Goal: Task Accomplishment & Management: Use online tool/utility

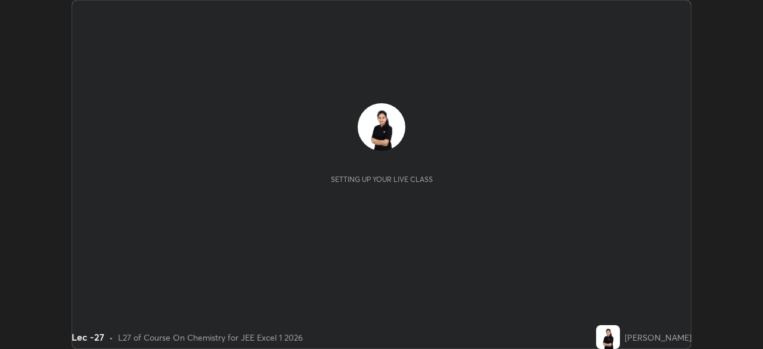
scroll to position [349, 762]
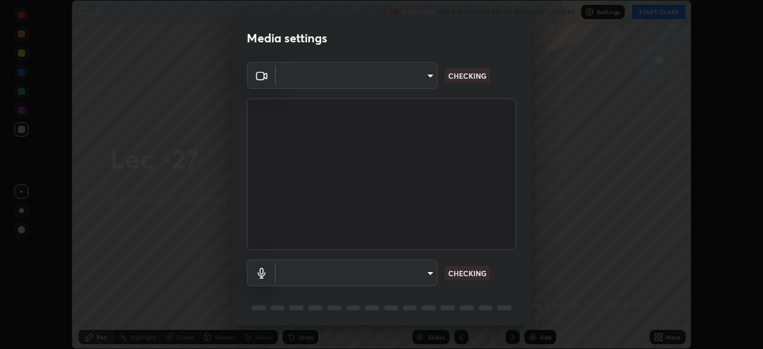
type input "a17bcbb42032d38a161d8b634044fc92f1b5a35c8046609e00d91205918d13dc"
type input "communications"
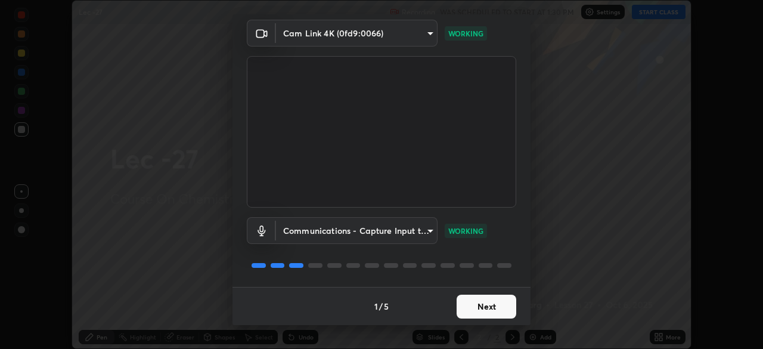
click at [481, 306] on button "Next" at bounding box center [486, 306] width 60 height 24
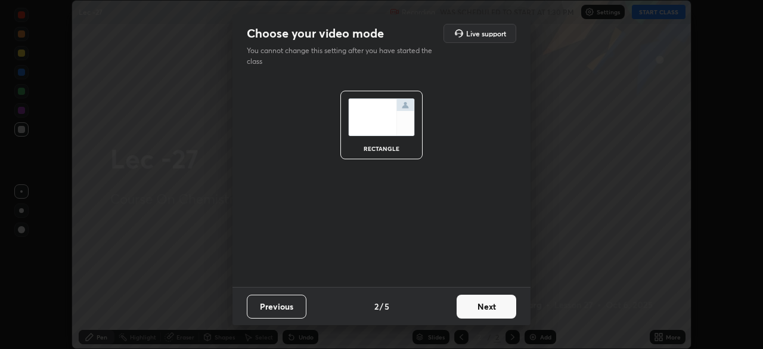
click at [480, 307] on button "Next" at bounding box center [486, 306] width 60 height 24
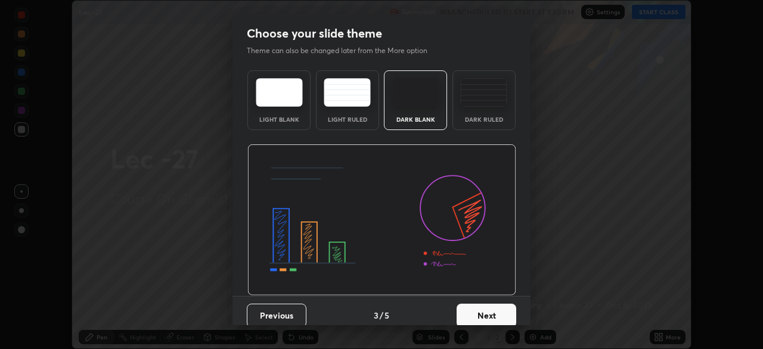
click at [481, 308] on button "Next" at bounding box center [486, 315] width 60 height 24
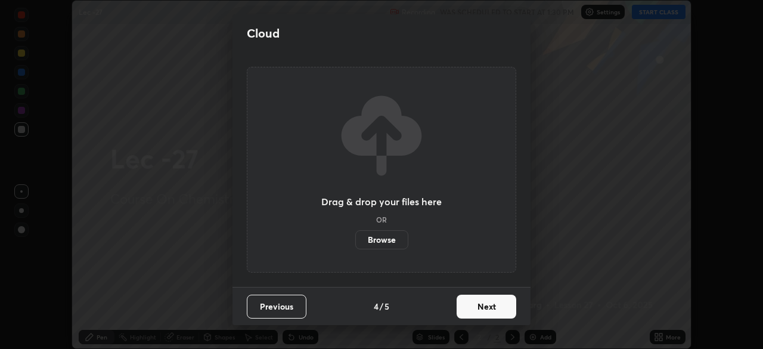
click at [481, 307] on button "Next" at bounding box center [486, 306] width 60 height 24
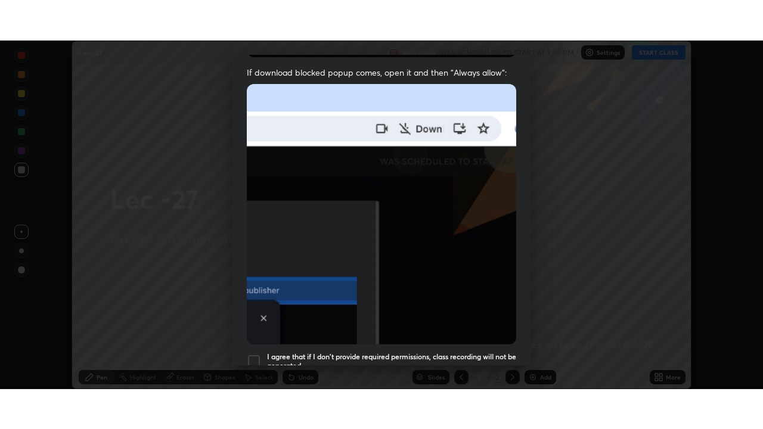
scroll to position [285, 0]
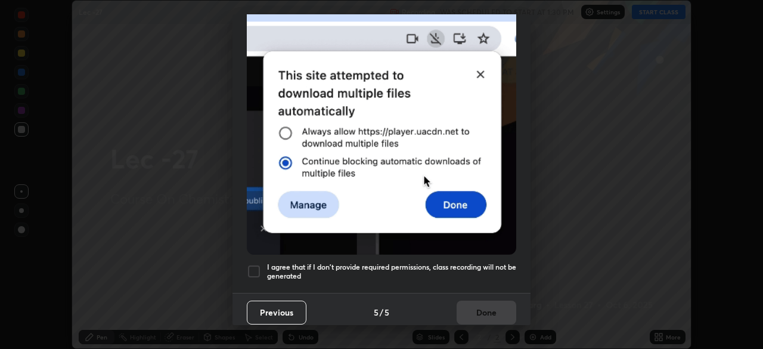
click at [257, 264] on div at bounding box center [254, 271] width 14 height 14
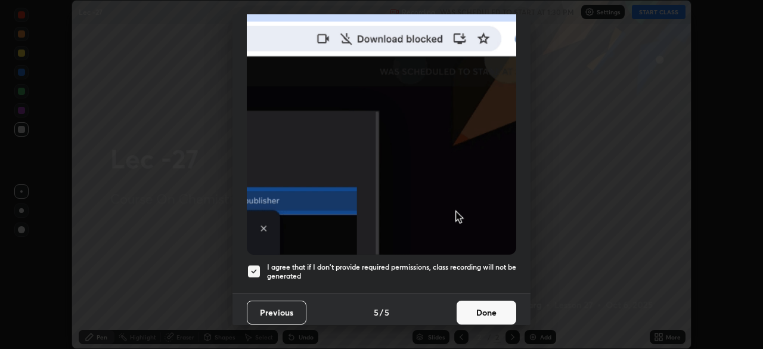
click at [477, 310] on button "Done" at bounding box center [486, 312] width 60 height 24
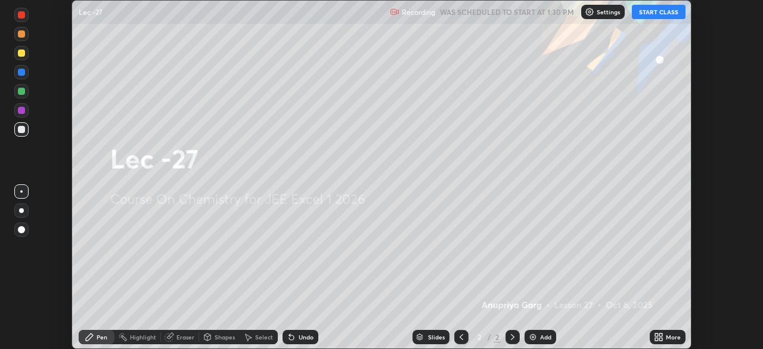
click at [657, 16] on button "START CLASS" at bounding box center [659, 12] width 54 height 14
click at [659, 340] on icon at bounding box center [660, 338] width 3 height 3
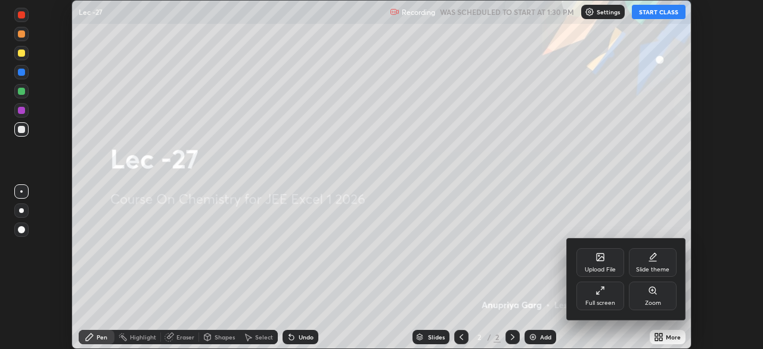
click at [601, 303] on div "Full screen" at bounding box center [600, 303] width 30 height 6
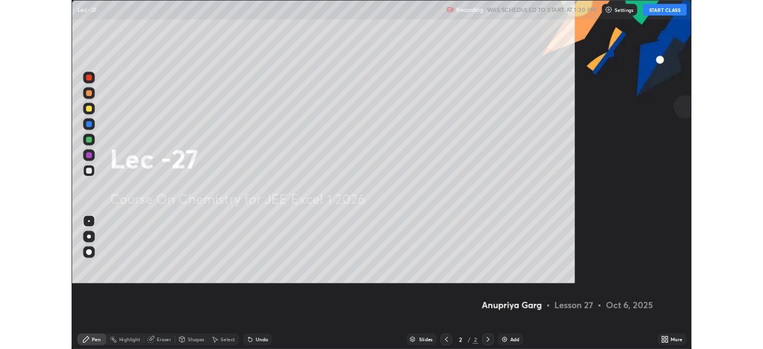
scroll to position [429, 763]
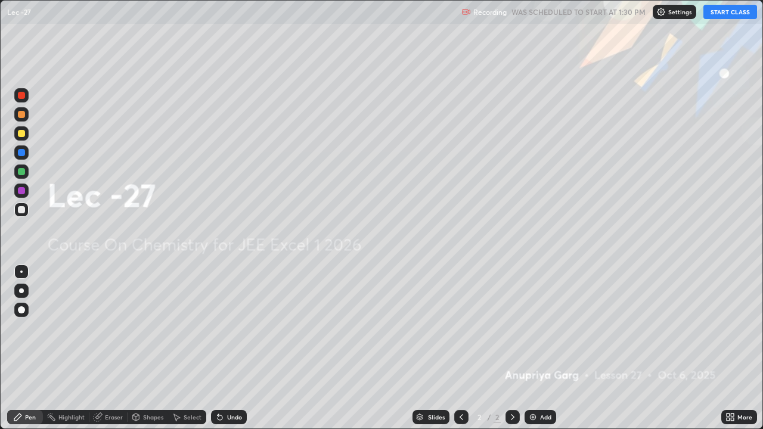
click at [544, 348] on div "Add" at bounding box center [540, 417] width 32 height 14
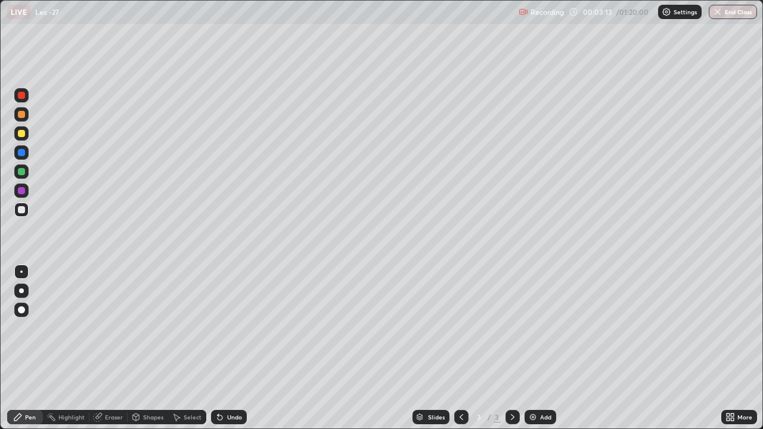
click at [736, 348] on div "More" at bounding box center [739, 417] width 36 height 14
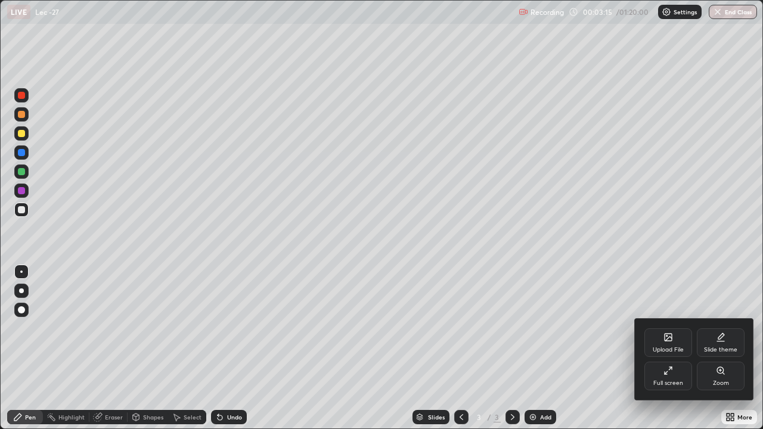
click at [659, 348] on div "Full screen" at bounding box center [668, 376] width 48 height 29
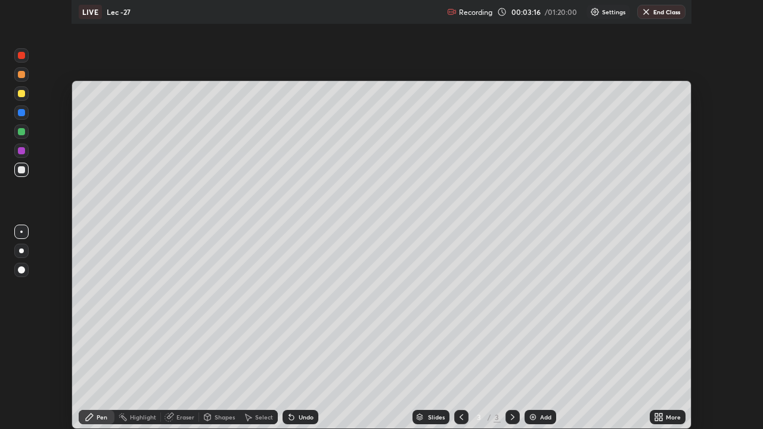
scroll to position [59230, 58816]
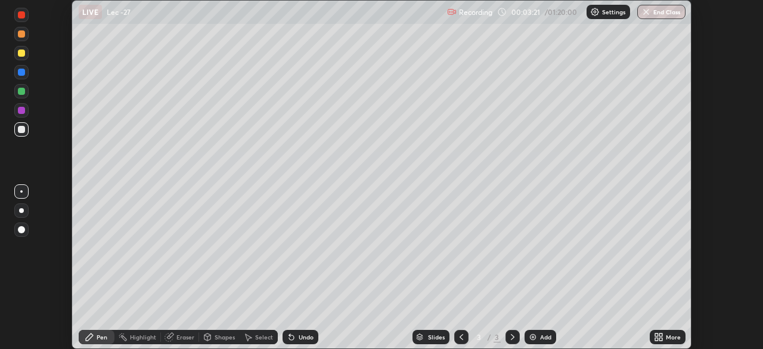
click at [711, 227] on div "Setting up your live class" at bounding box center [381, 174] width 763 height 349
click at [660, 334] on icon at bounding box center [660, 334] width 3 height 3
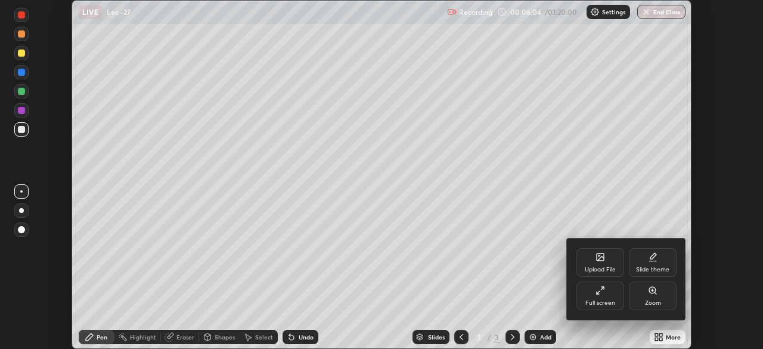
click at [604, 265] on div "Upload File" at bounding box center [600, 262] width 48 height 29
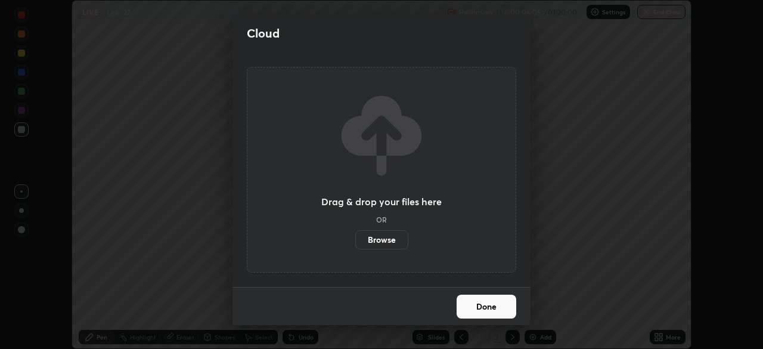
click at [389, 238] on label "Browse" at bounding box center [381, 239] width 53 height 19
click at [355, 238] on input "Browse" at bounding box center [355, 239] width 0 height 19
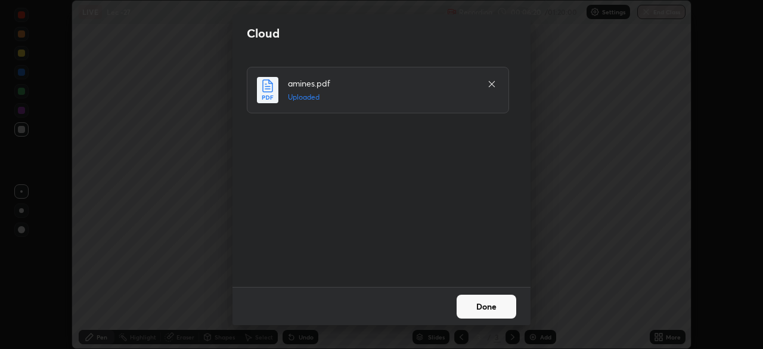
click at [482, 309] on button "Done" at bounding box center [486, 306] width 60 height 24
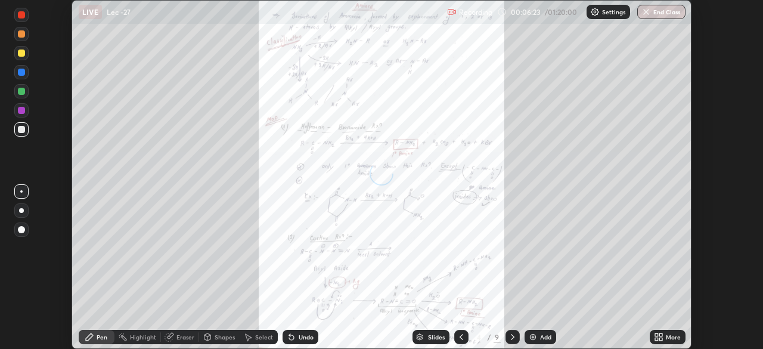
click at [670, 341] on div "More" at bounding box center [667, 336] width 36 height 14
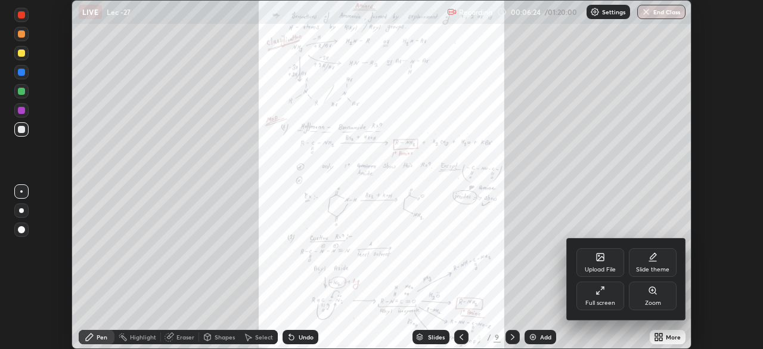
click at [604, 302] on div "Full screen" at bounding box center [600, 303] width 30 height 6
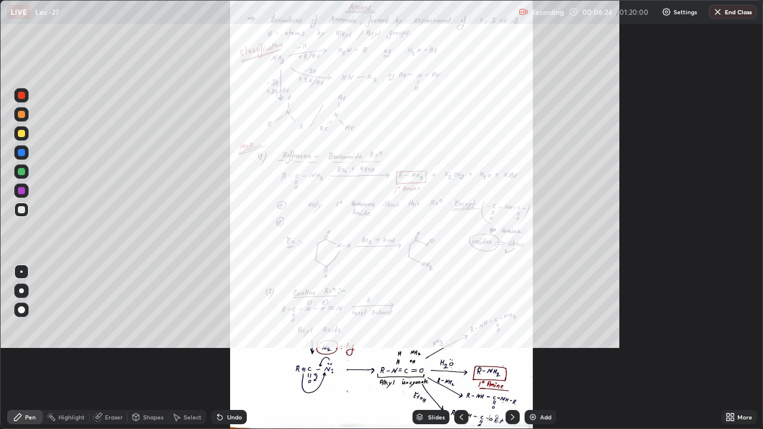
scroll to position [429, 763]
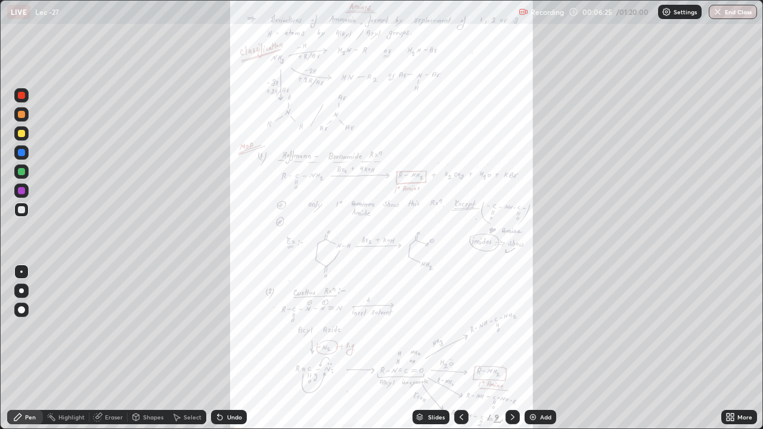
click at [732, 348] on icon at bounding box center [731, 419] width 3 height 3
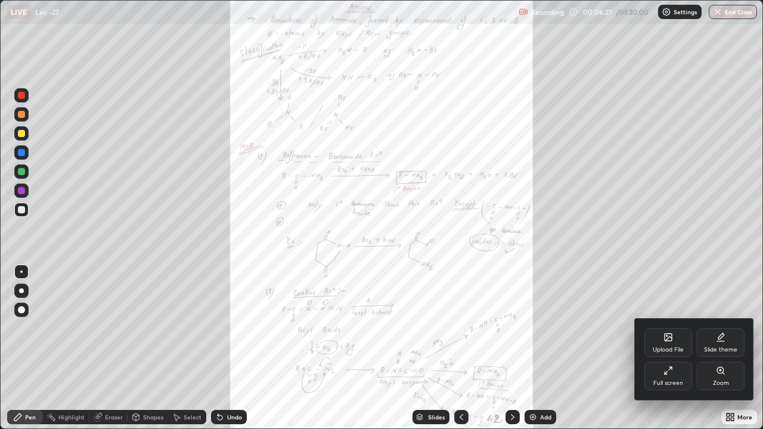
click at [717, 348] on div "Zoom" at bounding box center [720, 376] width 48 height 29
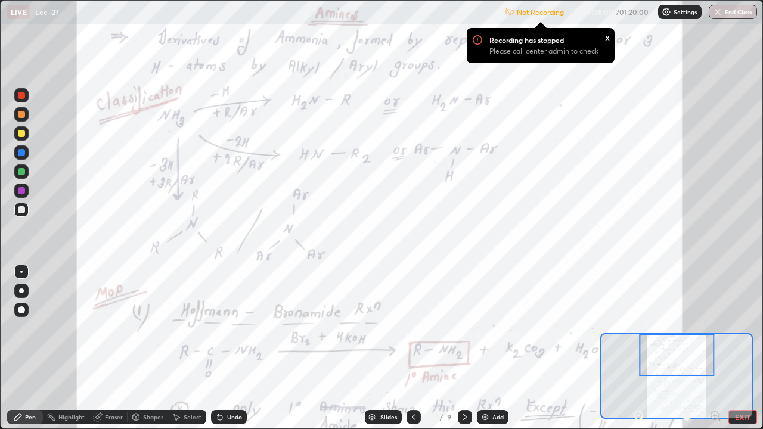
click at [531, 52] on p "Please call center admin to check" at bounding box center [543, 51] width 109 height 10
click at [677, 13] on p "Settings" at bounding box center [684, 12] width 23 height 6
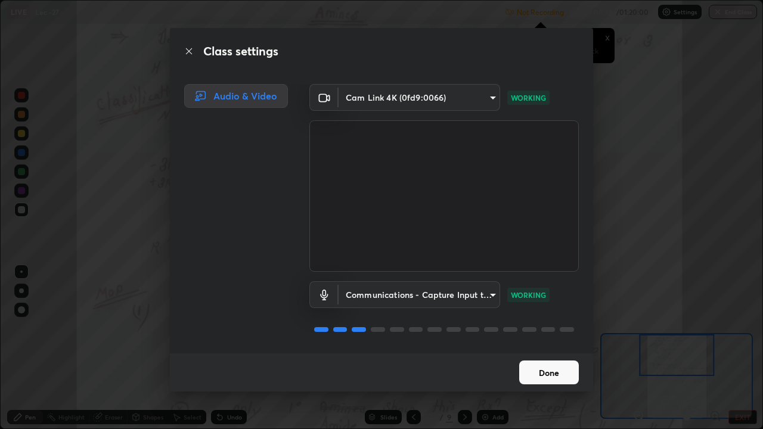
click at [548, 348] on button "Done" at bounding box center [549, 372] width 60 height 24
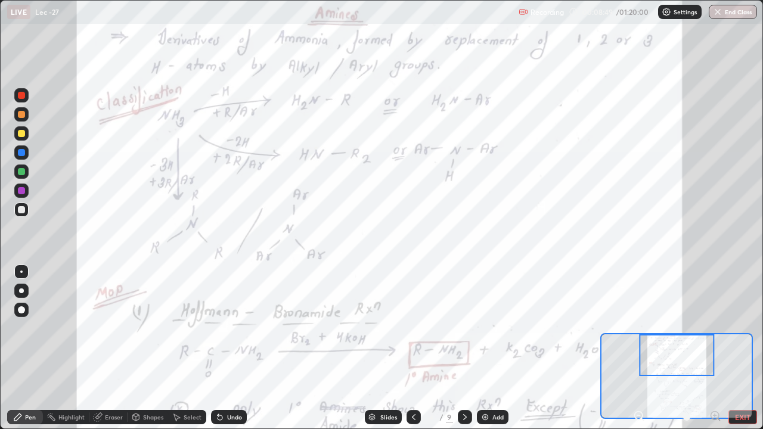
click at [24, 129] on div at bounding box center [21, 133] width 14 height 14
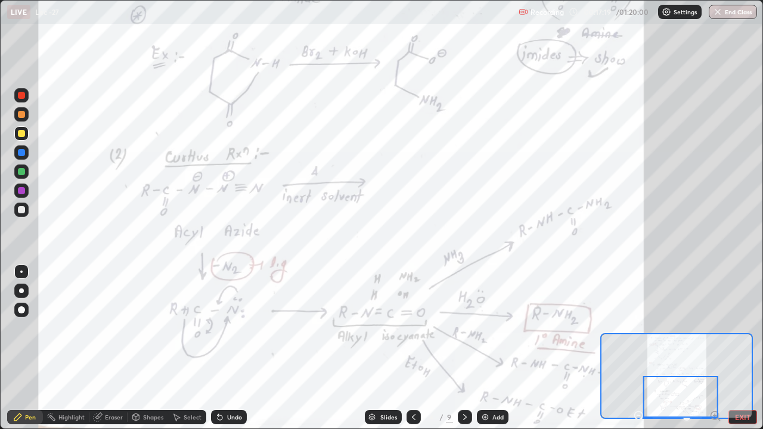
click at [665, 348] on div at bounding box center [680, 397] width 75 height 42
click at [231, 348] on div "Undo" at bounding box center [234, 417] width 15 height 6
click at [228, 348] on div "Undo" at bounding box center [234, 417] width 15 height 6
click at [229, 348] on div "Undo" at bounding box center [229, 417] width 36 height 14
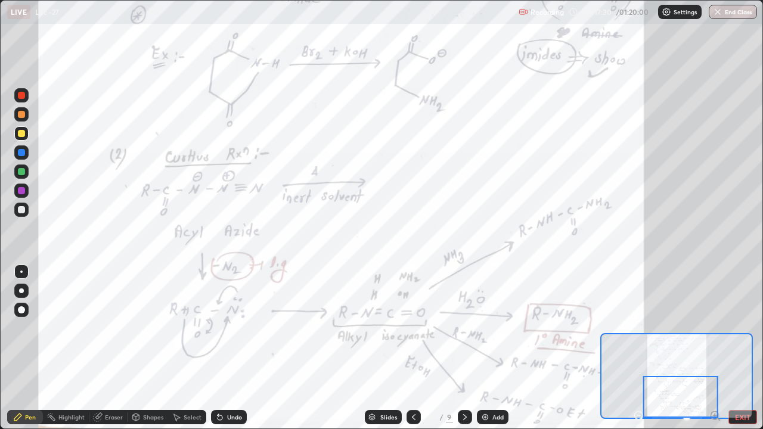
click at [230, 348] on div "Undo" at bounding box center [229, 417] width 36 height 14
click at [228, 348] on div "Undo" at bounding box center [234, 417] width 15 height 6
click at [228, 348] on div "Undo" at bounding box center [229, 417] width 36 height 14
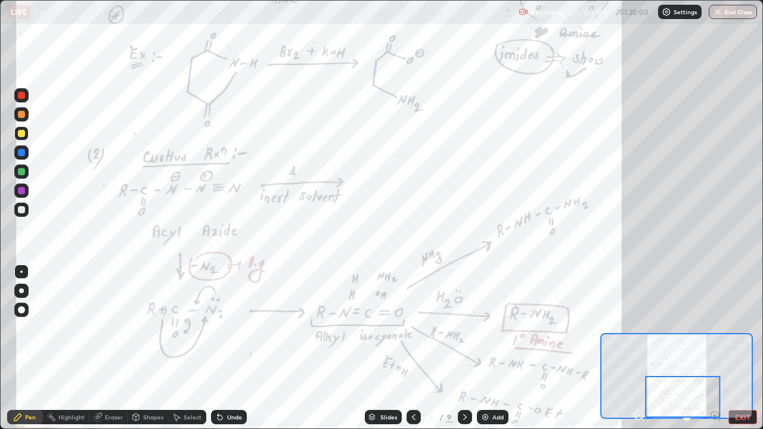
click at [462, 348] on icon at bounding box center [465, 417] width 10 height 10
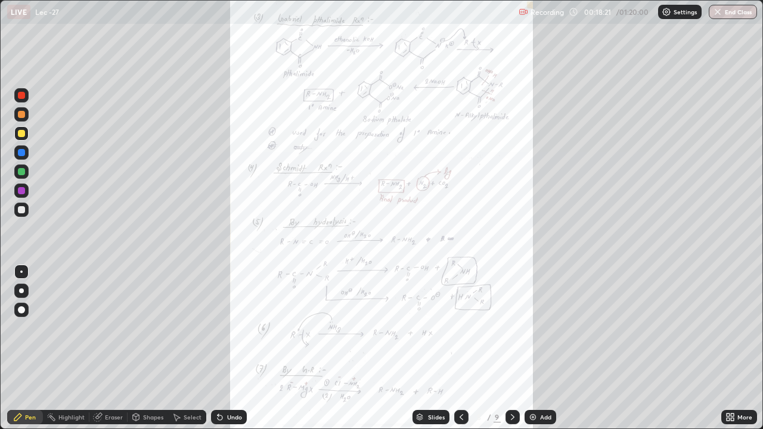
click at [729, 348] on icon at bounding box center [727, 414] width 3 height 3
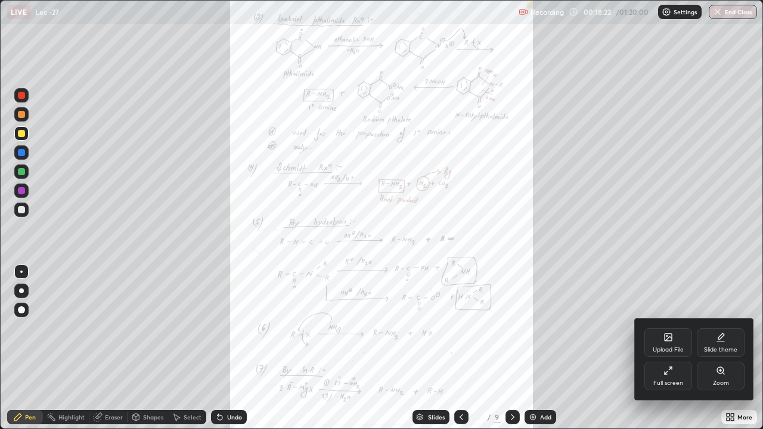
click at [723, 348] on div "Zoom" at bounding box center [721, 383] width 16 height 6
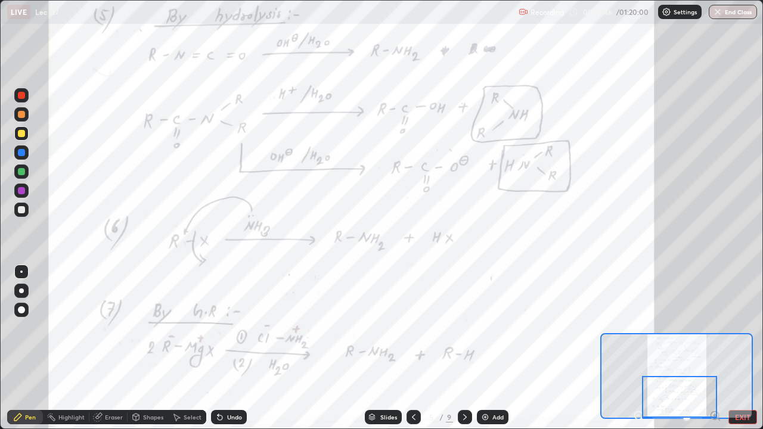
click at [464, 348] on icon at bounding box center [465, 417] width 10 height 10
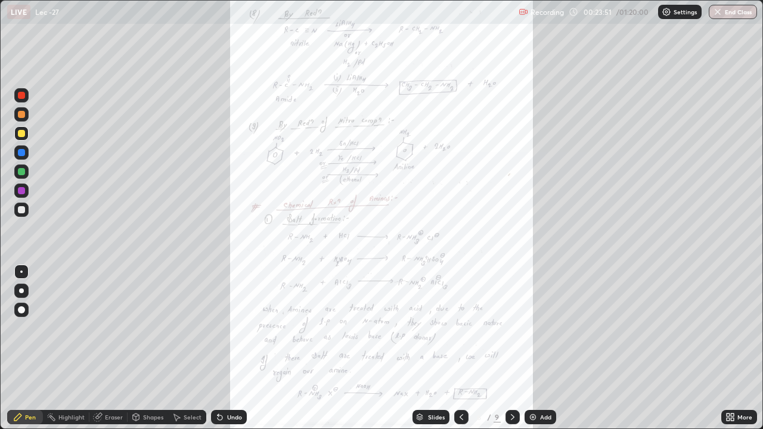
click at [740, 348] on div "More" at bounding box center [744, 417] width 15 height 6
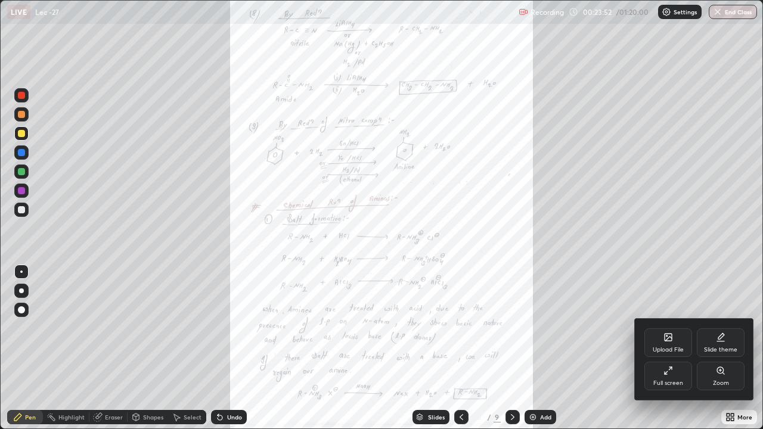
click at [722, 348] on div "Zoom" at bounding box center [720, 376] width 48 height 29
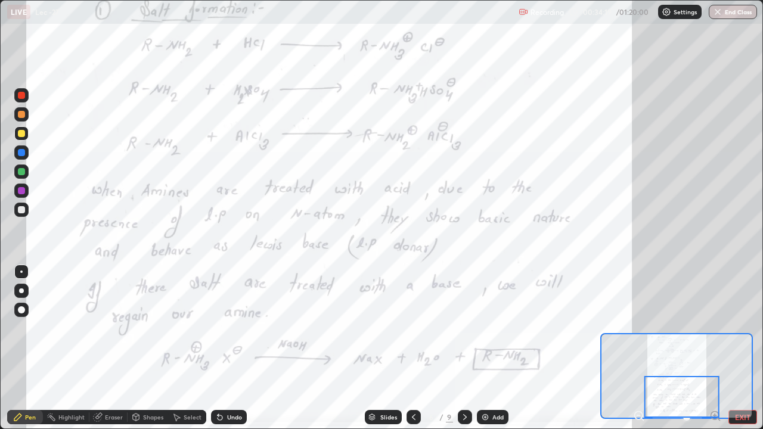
click at [461, 348] on icon at bounding box center [465, 417] width 10 height 10
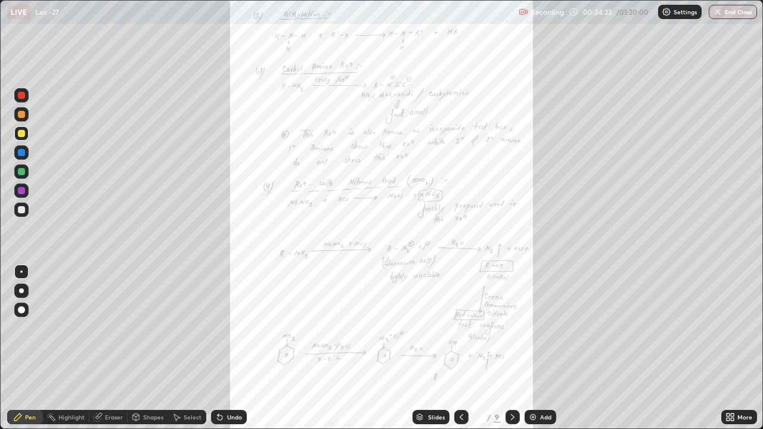
click at [733, 348] on div "More" at bounding box center [739, 417] width 36 height 14
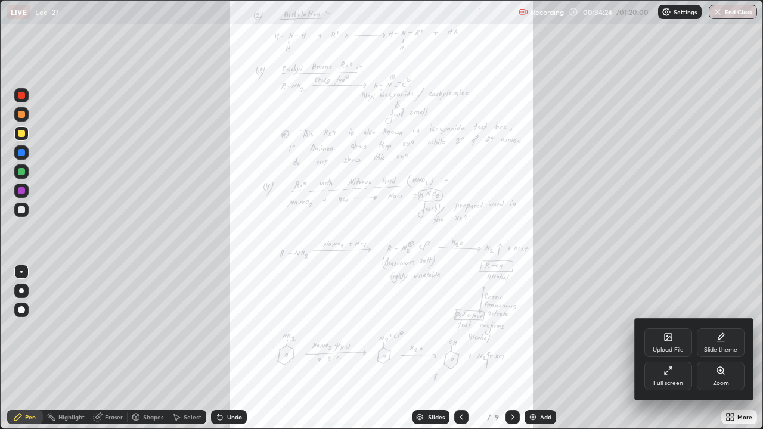
click at [723, 348] on div "Zoom" at bounding box center [721, 383] width 16 height 6
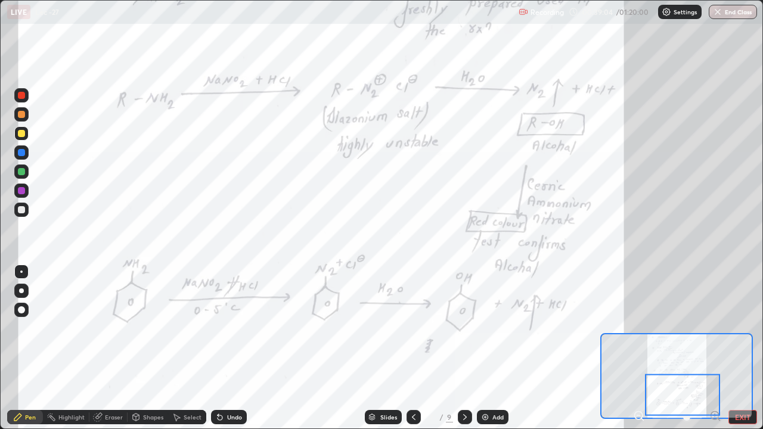
click at [679, 348] on div at bounding box center [682, 395] width 75 height 42
click at [466, 348] on icon at bounding box center [465, 417] width 10 height 10
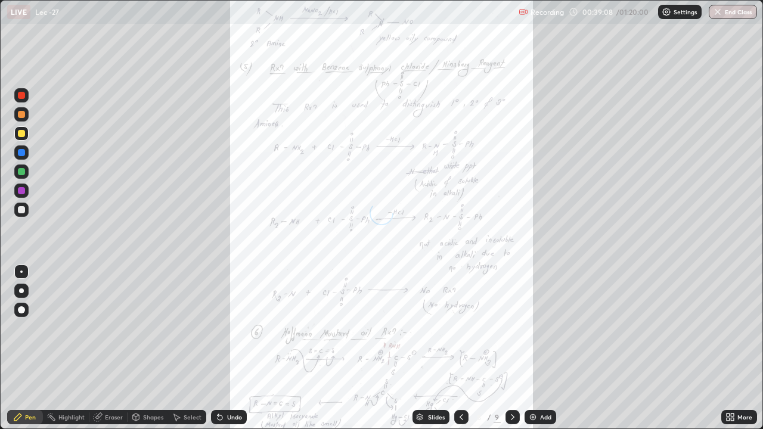
click at [730, 348] on icon at bounding box center [730, 417] width 10 height 10
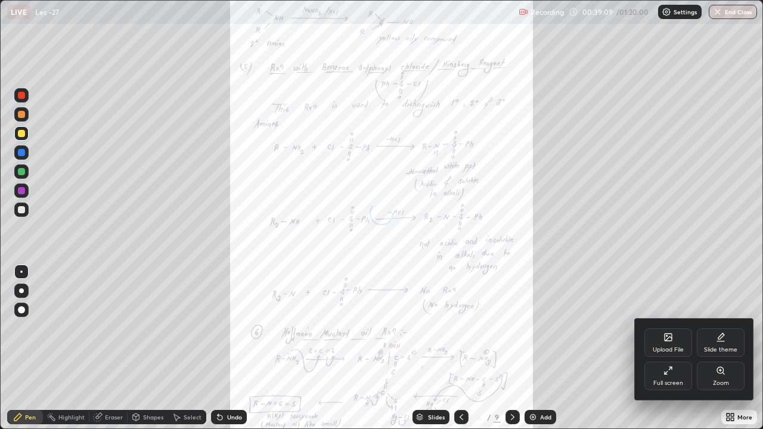
click at [725, 348] on div "Zoom" at bounding box center [721, 383] width 16 height 6
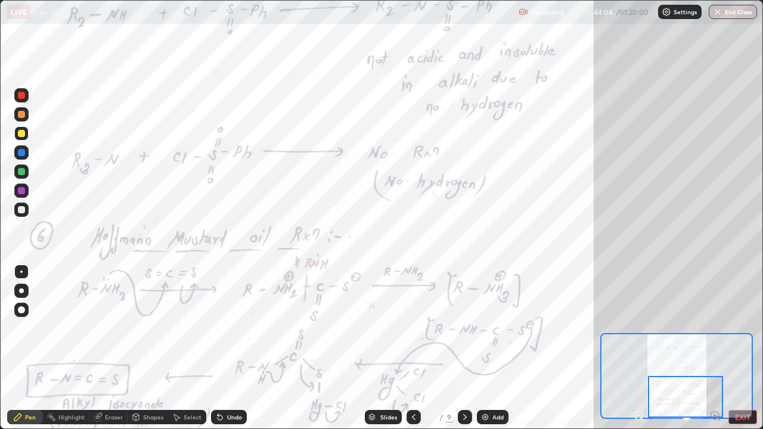
click at [336, 348] on div "Slides 8 / 9 Add" at bounding box center [436, 417] width 379 height 24
click at [465, 348] on icon at bounding box center [465, 417] width 10 height 10
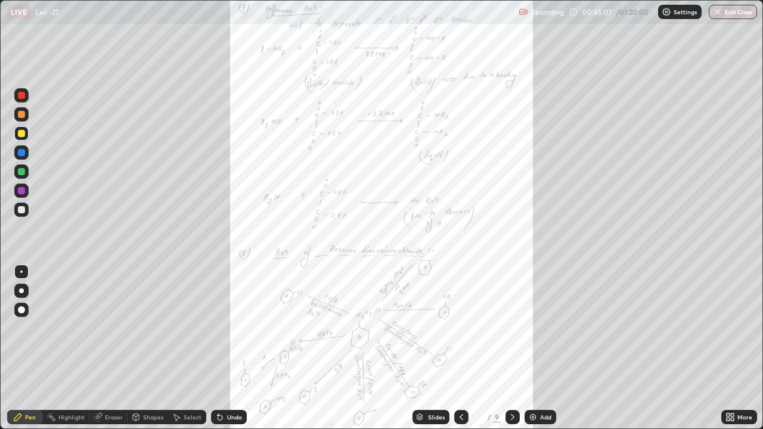
click at [732, 348] on div "More" at bounding box center [739, 417] width 36 height 14
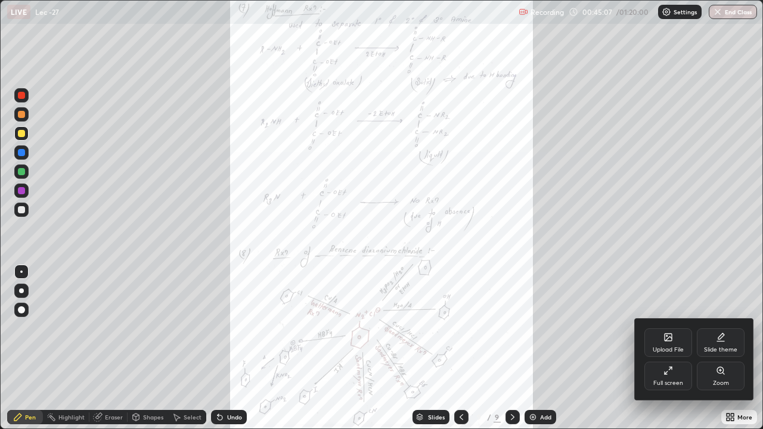
click at [719, 348] on div "Zoom" at bounding box center [720, 376] width 48 height 29
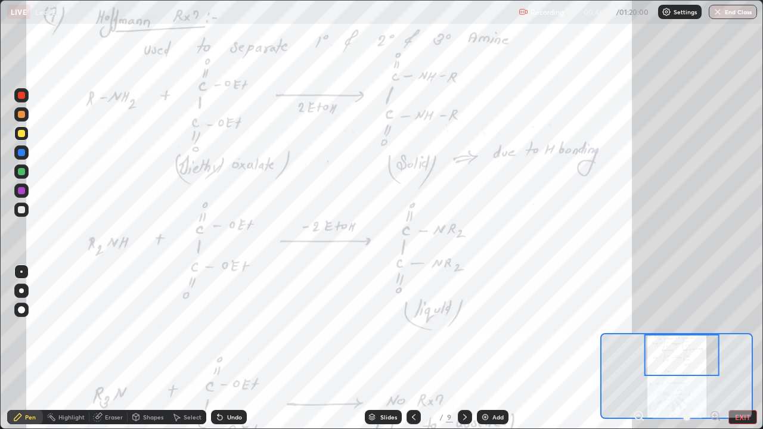
click at [228, 348] on div "Undo" at bounding box center [229, 417] width 36 height 14
click at [221, 348] on icon at bounding box center [220, 417] width 10 height 10
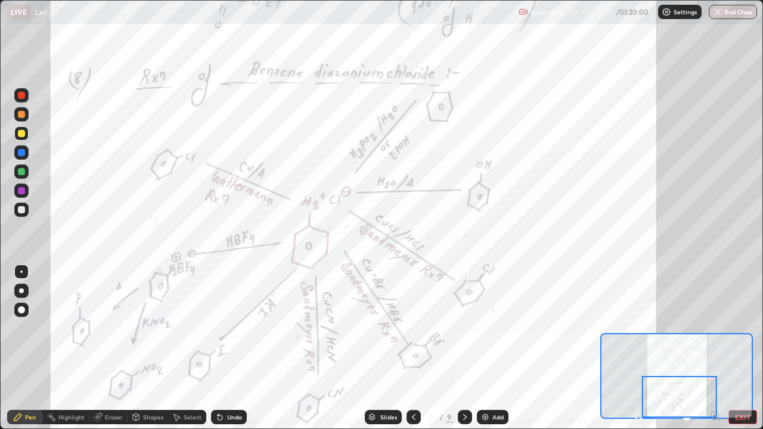
click at [492, 348] on div "Add" at bounding box center [497, 417] width 11 height 6
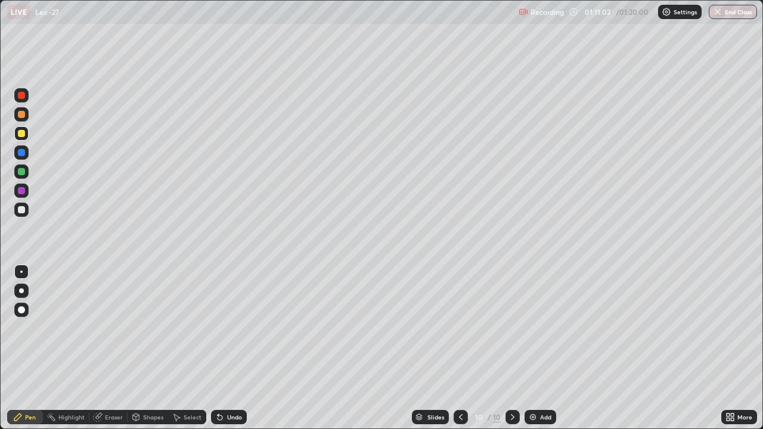
click at [726, 16] on button "End Class" at bounding box center [732, 12] width 48 height 14
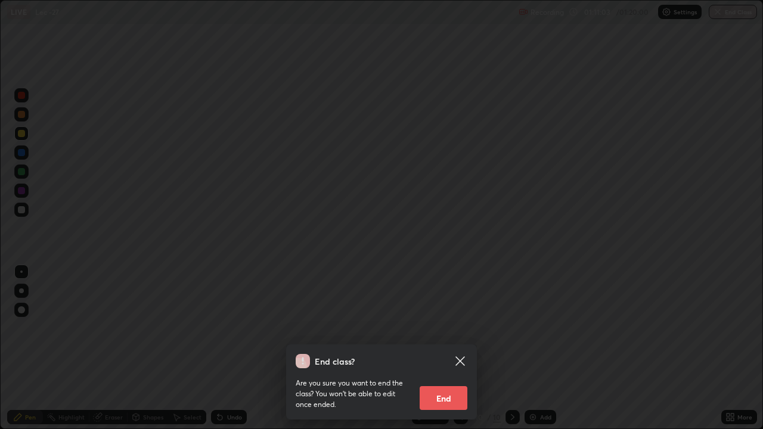
click at [455, 348] on button "End" at bounding box center [443, 398] width 48 height 24
